Goal: Task Accomplishment & Management: Manage account settings

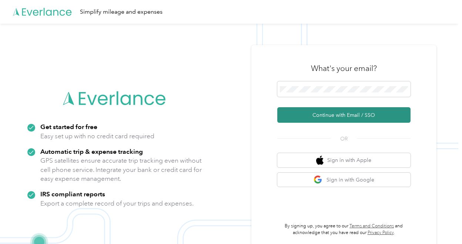
click at [312, 115] on button "Continue with Email / SSO" at bounding box center [343, 115] width 133 height 16
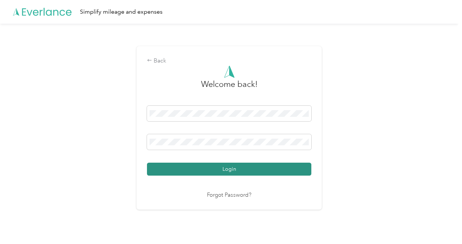
click at [222, 170] on button "Login" at bounding box center [229, 169] width 164 height 13
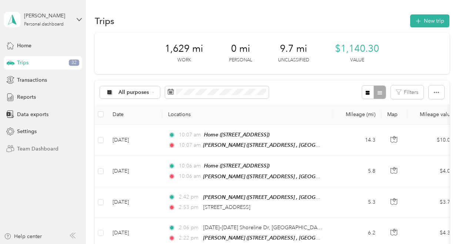
click at [44, 145] on span "Team Dashboard" at bounding box center [37, 149] width 41 height 8
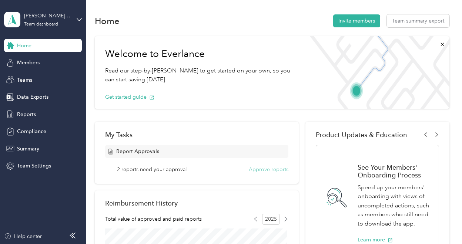
click at [265, 170] on button "Approve reports" at bounding box center [269, 170] width 40 height 8
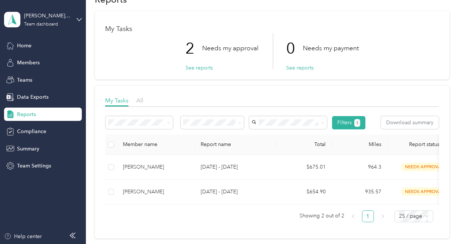
scroll to position [37, 0]
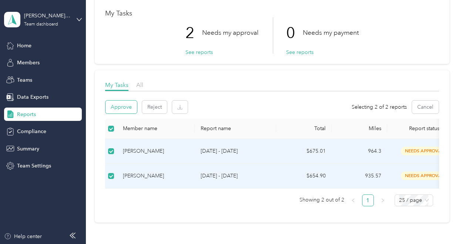
click at [126, 106] on button "Approve" at bounding box center [120, 107] width 31 height 13
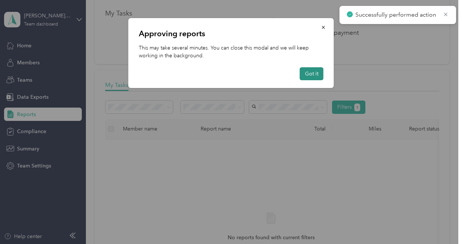
click at [309, 73] on button "Got it" at bounding box center [312, 73] width 24 height 13
